Goal: Use online tool/utility: Utilize a website feature to perform a specific function

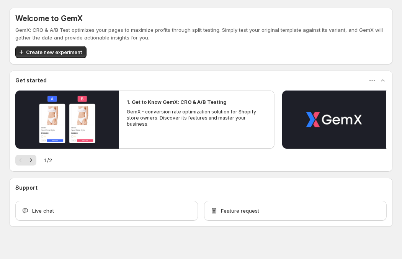
scroll to position [9, 0]
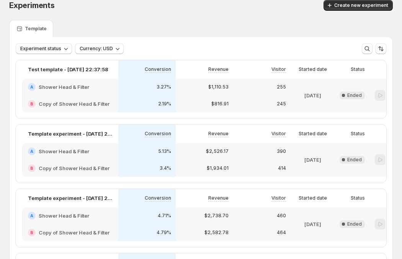
click at [102, 160] on div "B Copy of Shower Head & Filter" at bounding box center [70, 167] width 96 height 17
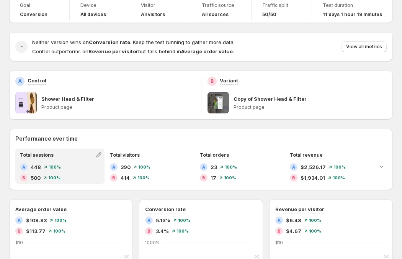
scroll to position [46, 0]
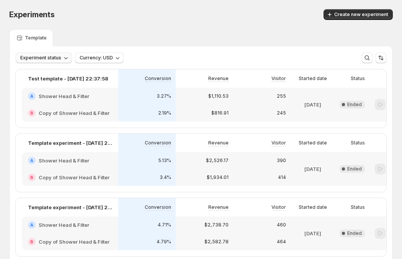
click at [62, 55] on icon "button" at bounding box center [66, 58] width 8 height 8
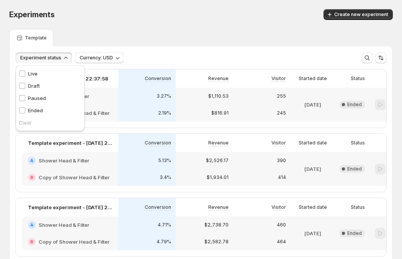
click at [62, 57] on icon "button" at bounding box center [66, 58] width 8 height 8
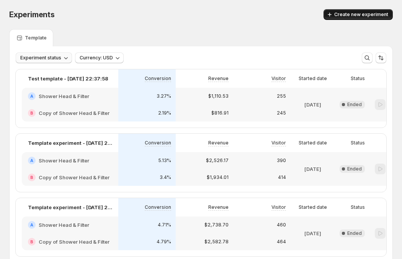
click at [358, 11] on button "Create new experiment" at bounding box center [357, 14] width 69 height 11
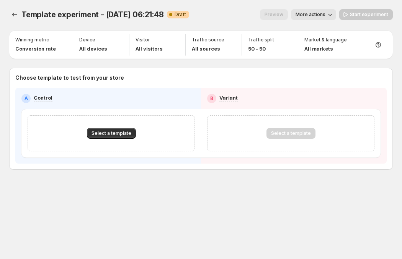
click at [314, 19] on button "More actions" at bounding box center [313, 14] width 45 height 11
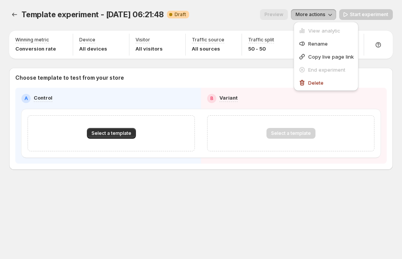
click at [314, 19] on button "More actions" at bounding box center [313, 14] width 45 height 11
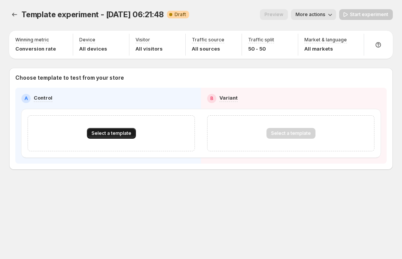
click at [122, 131] on span "Select a template" at bounding box center [111, 133] width 40 height 6
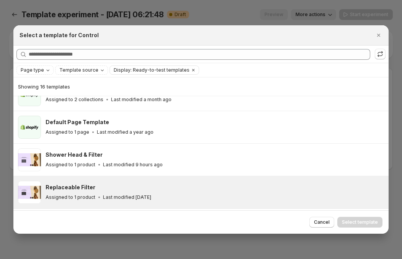
scroll to position [47, 0]
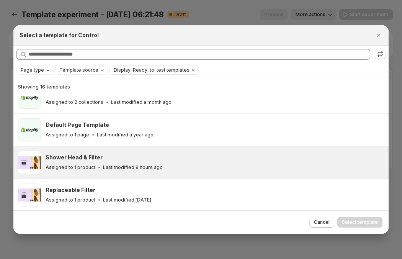
click at [131, 162] on div "Shower Head & Filter Assigned to 1 product Last modified 9 hours ago" at bounding box center [214, 162] width 336 height 18
click at [359, 219] on span "Select template" at bounding box center [360, 222] width 36 height 6
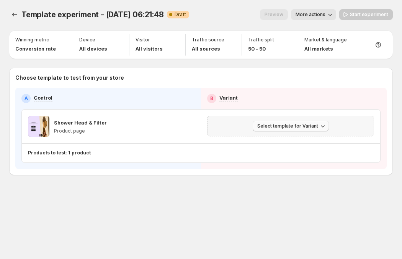
click at [278, 126] on span "Select template for Variant" at bounding box center [287, 126] width 61 height 6
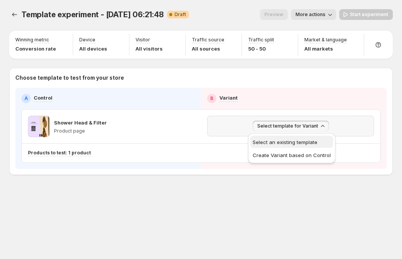
click at [281, 138] on span "Select an existing template" at bounding box center [291, 142] width 78 height 8
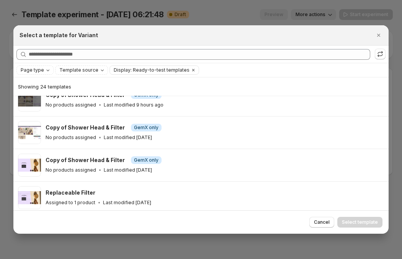
scroll to position [141, 0]
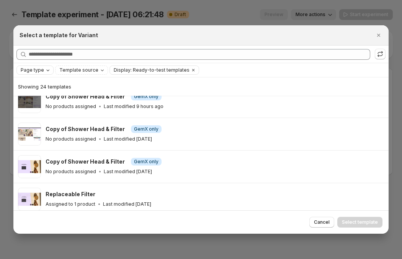
click at [42, 68] on div "Page type" at bounding box center [36, 70] width 32 height 8
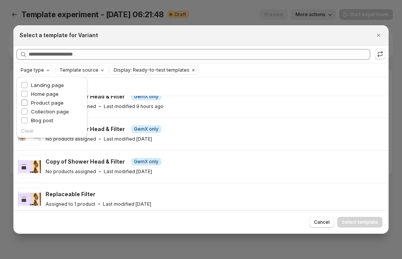
click at [43, 103] on span "Product page" at bounding box center [47, 102] width 33 height 6
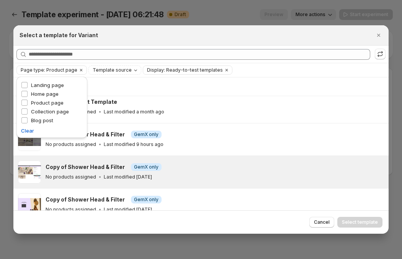
scroll to position [0, 0]
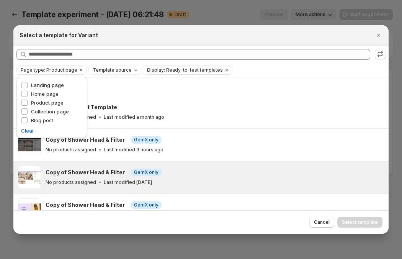
click at [252, 122] on div "Default Product Template No products assigned Last modified a month ago" at bounding box center [215, 112] width 338 height 23
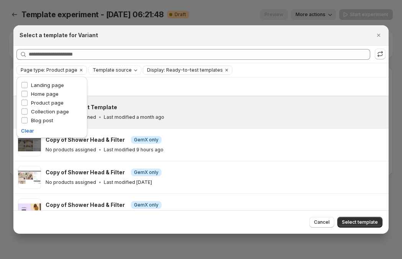
click at [114, 44] on div "Select a template for Variant" at bounding box center [200, 35] width 375 height 20
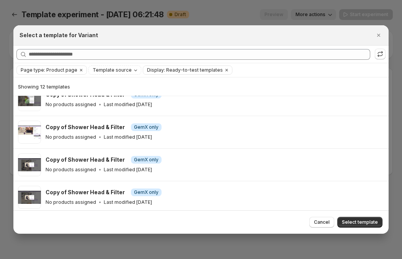
scroll to position [274, 0]
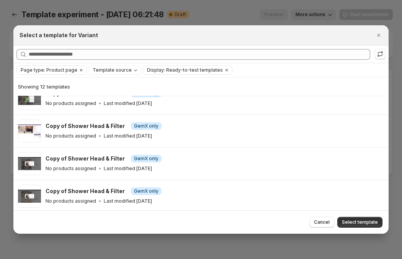
click at [221, 21] on div at bounding box center [201, 129] width 402 height 259
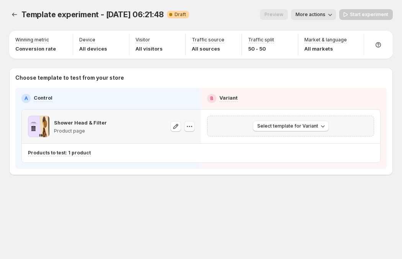
click at [190, 129] on icon "button" at bounding box center [189, 126] width 8 height 8
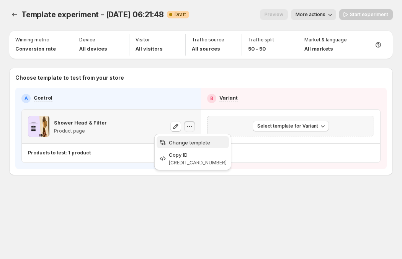
click at [176, 139] on span "Change template" at bounding box center [189, 142] width 41 height 6
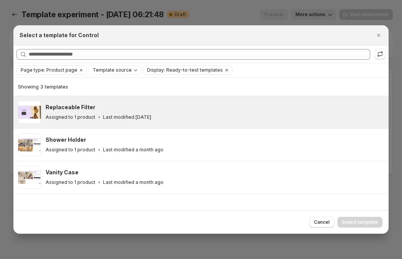
click at [147, 120] on p "Last modified [DATE]" at bounding box center [127, 117] width 48 height 6
click at [358, 221] on span "Select template" at bounding box center [360, 222] width 36 height 6
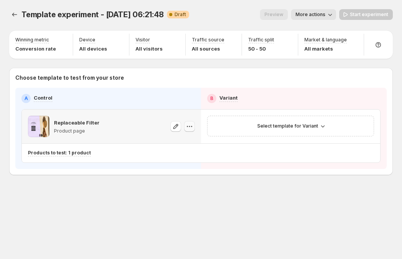
click at [190, 127] on icon "button" at bounding box center [189, 126] width 8 height 8
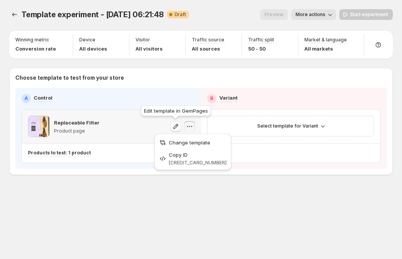
click at [173, 125] on icon "button" at bounding box center [176, 126] width 8 height 8
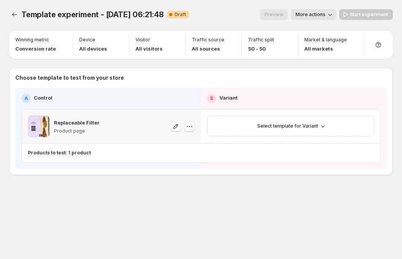
click at [187, 124] on icon "button" at bounding box center [189, 126] width 8 height 8
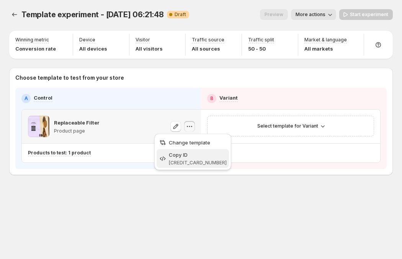
click at [189, 149] on button "Copy ID 587245694306222986" at bounding box center [192, 158] width 72 height 19
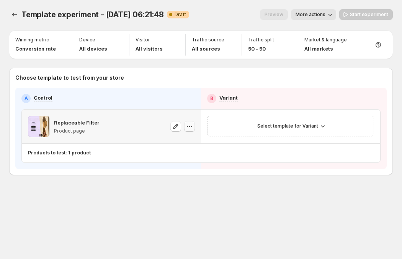
click at [189, 129] on icon "button" at bounding box center [189, 126] width 8 height 8
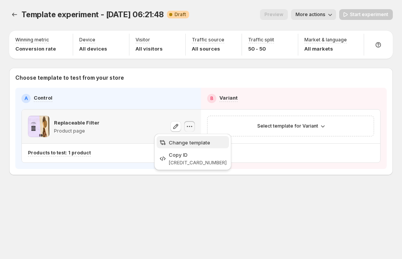
click at [192, 140] on span "Change template" at bounding box center [189, 142] width 41 height 6
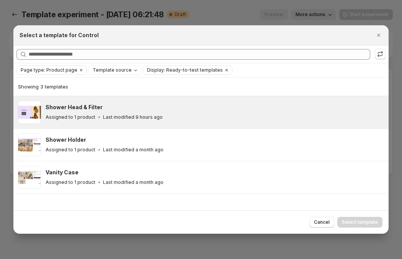
click at [194, 116] on div "Assigned to 1 product Last modified 9 hours ago" at bounding box center [214, 117] width 336 height 8
click at [361, 222] on span "Select template" at bounding box center [360, 222] width 36 height 6
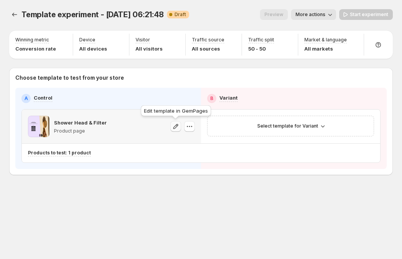
click at [175, 126] on icon "button" at bounding box center [176, 126] width 8 height 8
click at [304, 125] on span "Select template for Variant" at bounding box center [287, 126] width 61 height 6
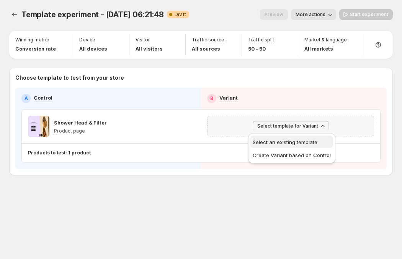
click at [311, 142] on span "Select an existing template" at bounding box center [284, 142] width 65 height 6
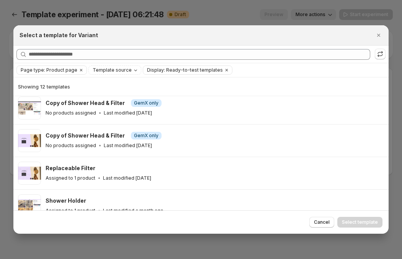
scroll to position [58, 0]
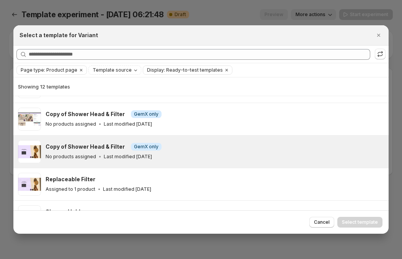
click at [239, 146] on div "Copy of Shower Head & Filter Info GemX only" at bounding box center [214, 147] width 336 height 8
click at [356, 224] on span "Select template" at bounding box center [360, 222] width 36 height 6
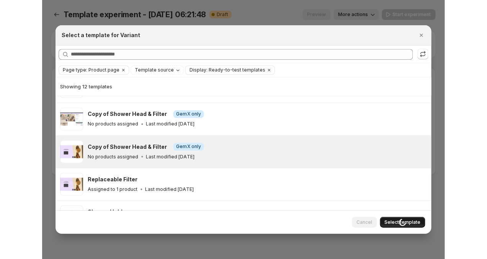
scroll to position [0, 0]
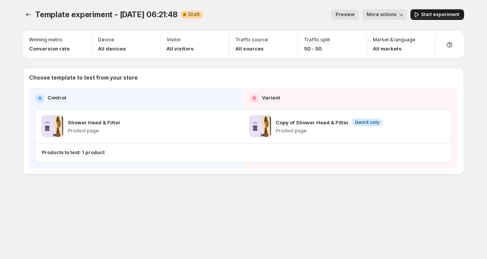
click at [401, 15] on span "Start experiment" at bounding box center [440, 14] width 38 height 6
click at [401, 15] on span "Pause experiment" at bounding box center [438, 14] width 42 height 6
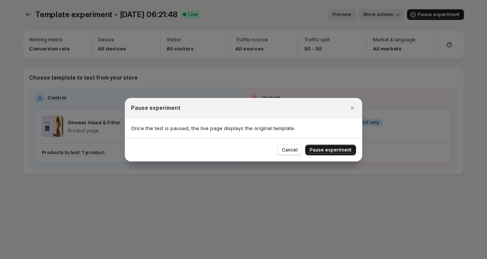
click at [338, 152] on span "Pause experiment" at bounding box center [330, 150] width 42 height 6
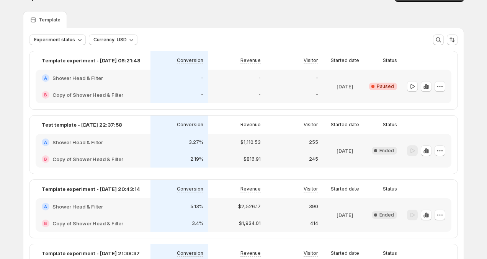
scroll to position [15, 0]
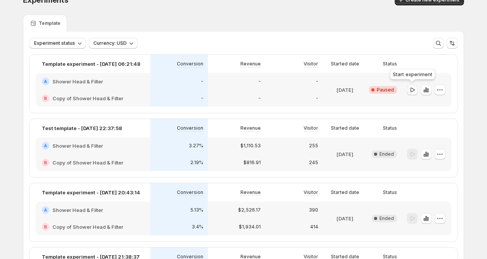
click at [401, 91] on icon "button" at bounding box center [412, 90] width 8 height 8
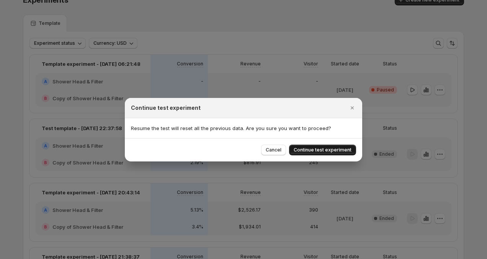
click at [336, 150] on span "Continue test experiment" at bounding box center [322, 150] width 58 height 6
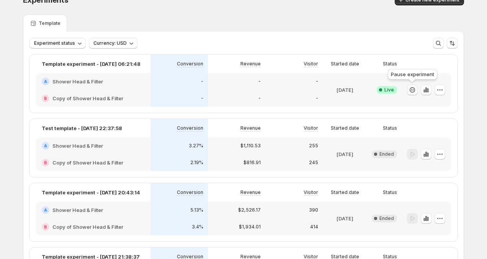
click at [401, 91] on icon "button" at bounding box center [412, 90] width 8 height 8
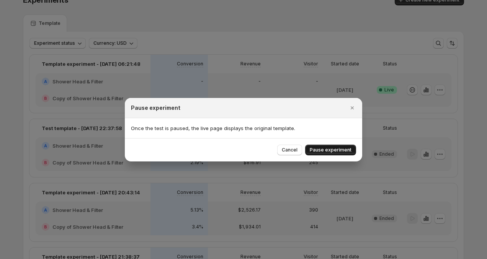
click at [338, 148] on span "Pause experiment" at bounding box center [330, 150] width 42 height 6
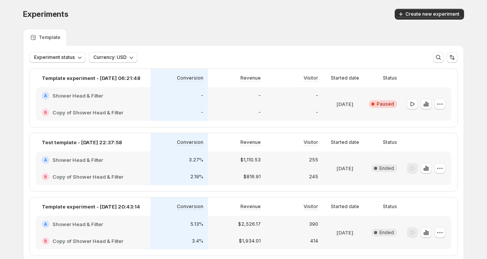
scroll to position [0, 0]
click at [401, 105] on icon "button" at bounding box center [440, 105] width 8 height 8
click at [401, 148] on span "End experiment" at bounding box center [444, 146] width 37 height 6
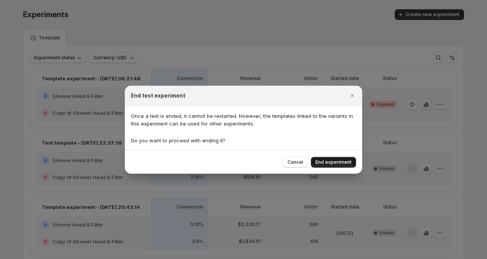
click at [335, 159] on span "End experiment" at bounding box center [333, 162] width 36 height 6
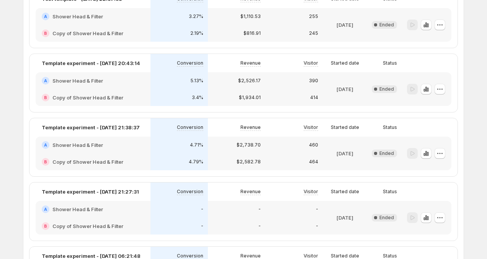
scroll to position [173, 0]
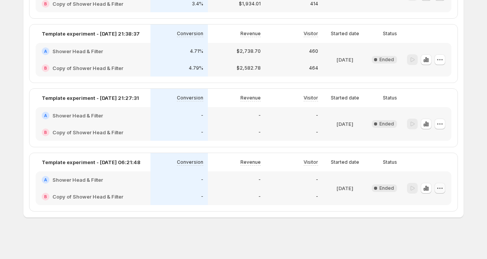
click at [401, 188] on icon "button" at bounding box center [440, 188] width 8 height 8
click at [401, 244] on span "Delete" at bounding box center [433, 243] width 15 height 6
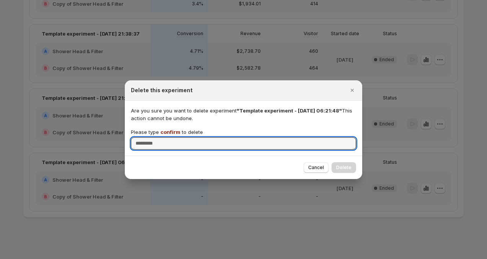
click at [169, 131] on span "confirm" at bounding box center [170, 132] width 20 height 6
click at [169, 137] on input "Please type confirm to delete" at bounding box center [243, 143] width 225 height 12
click at [169, 131] on span "confirm" at bounding box center [170, 132] width 20 height 6
click at [169, 137] on input "Please type confirm to delete" at bounding box center [243, 143] width 225 height 12
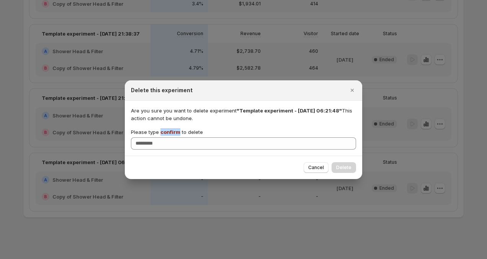
copy span "confirm"
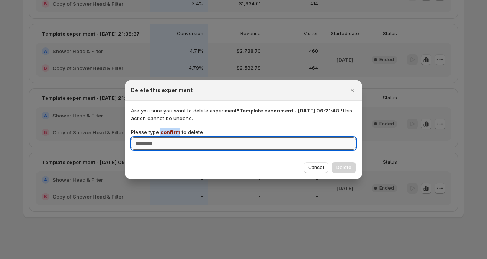
click at [171, 146] on input "Please type confirm to delete" at bounding box center [243, 143] width 225 height 12
paste input "*******"
type input "*******"
click at [348, 167] on span "Delete" at bounding box center [343, 167] width 15 height 6
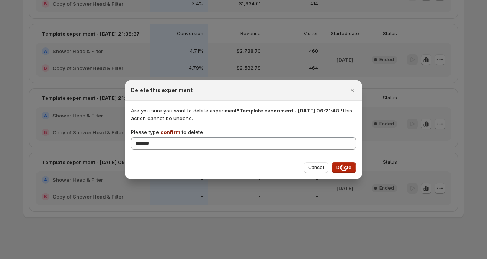
scroll to position [109, 0]
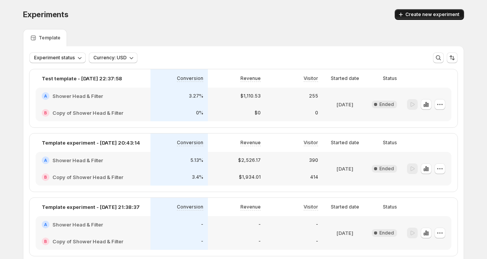
click at [436, 17] on span "Create new experiment" at bounding box center [432, 14] width 54 height 6
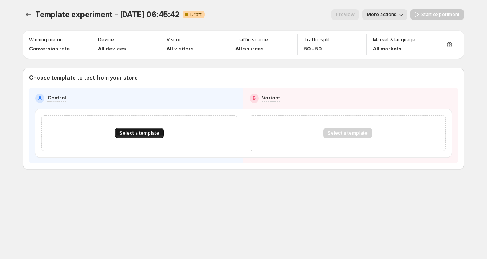
click at [141, 135] on span "Select a template" at bounding box center [139, 133] width 40 height 6
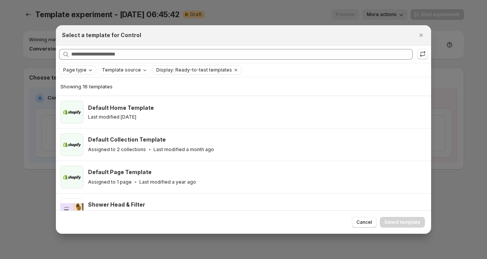
click at [83, 72] on span "Page type" at bounding box center [74, 70] width 23 height 6
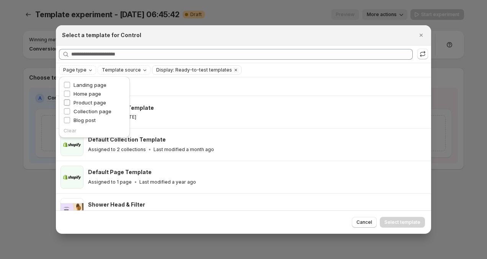
click at [89, 104] on span "Product page" at bounding box center [89, 102] width 33 height 6
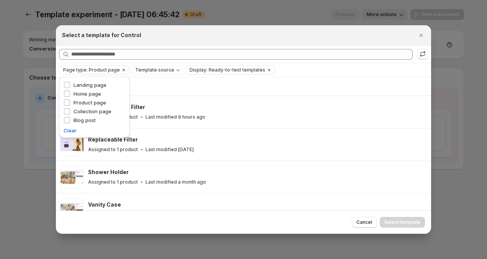
click at [258, 86] on div "Showing 4 templates" at bounding box center [243, 87] width 366 height 8
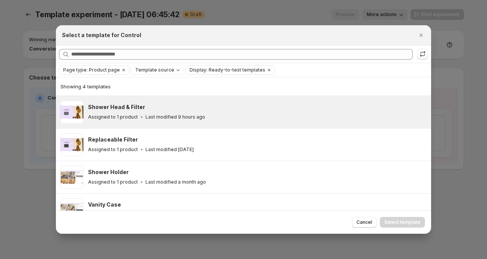
click at [235, 110] on div "Shower Head & Filter" at bounding box center [256, 107] width 336 height 8
click at [402, 221] on span "Select template" at bounding box center [402, 222] width 36 height 6
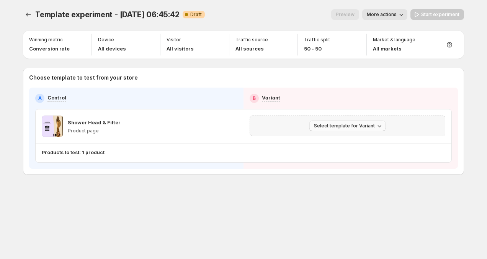
click at [375, 125] on icon "button" at bounding box center [379, 126] width 8 height 8
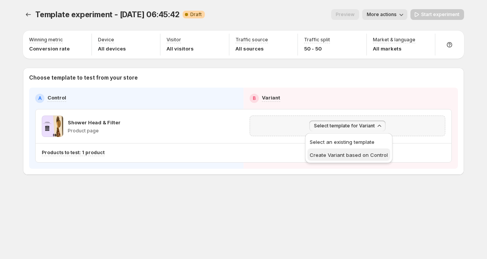
click at [355, 154] on span "Create Variant based on Control" at bounding box center [348, 155] width 78 height 6
